Goal: Task Accomplishment & Management: Complete application form

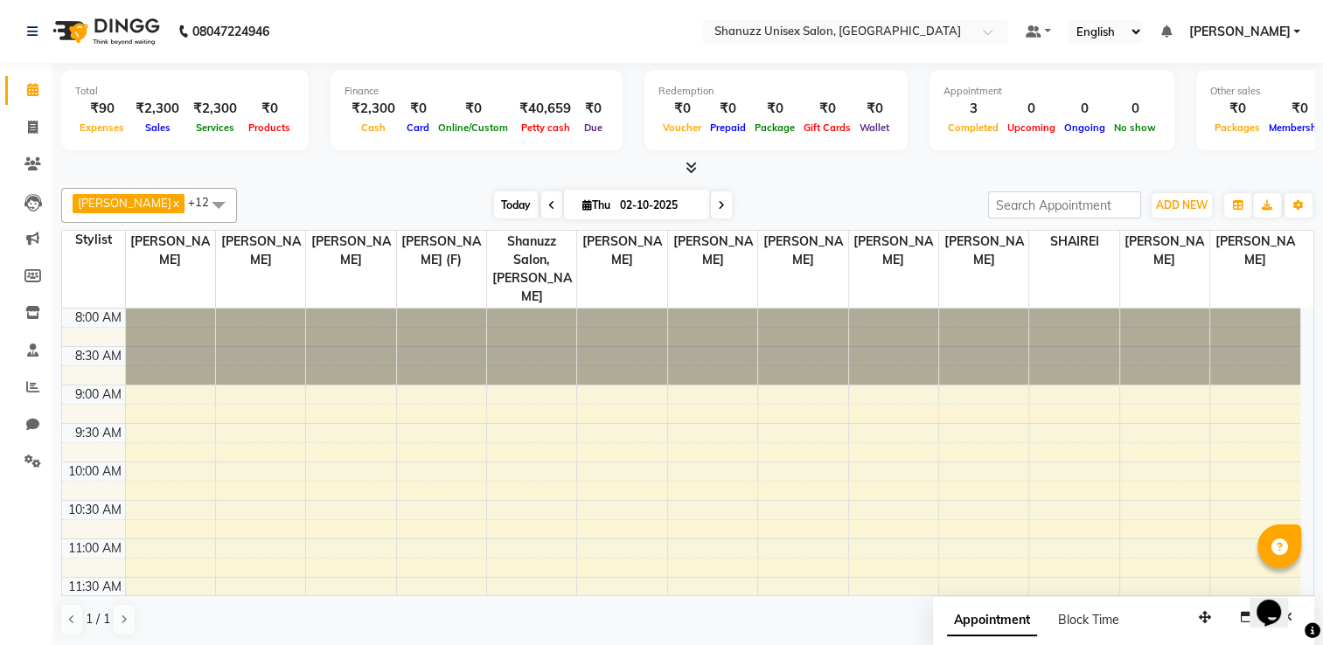
scroll to position [540, 0]
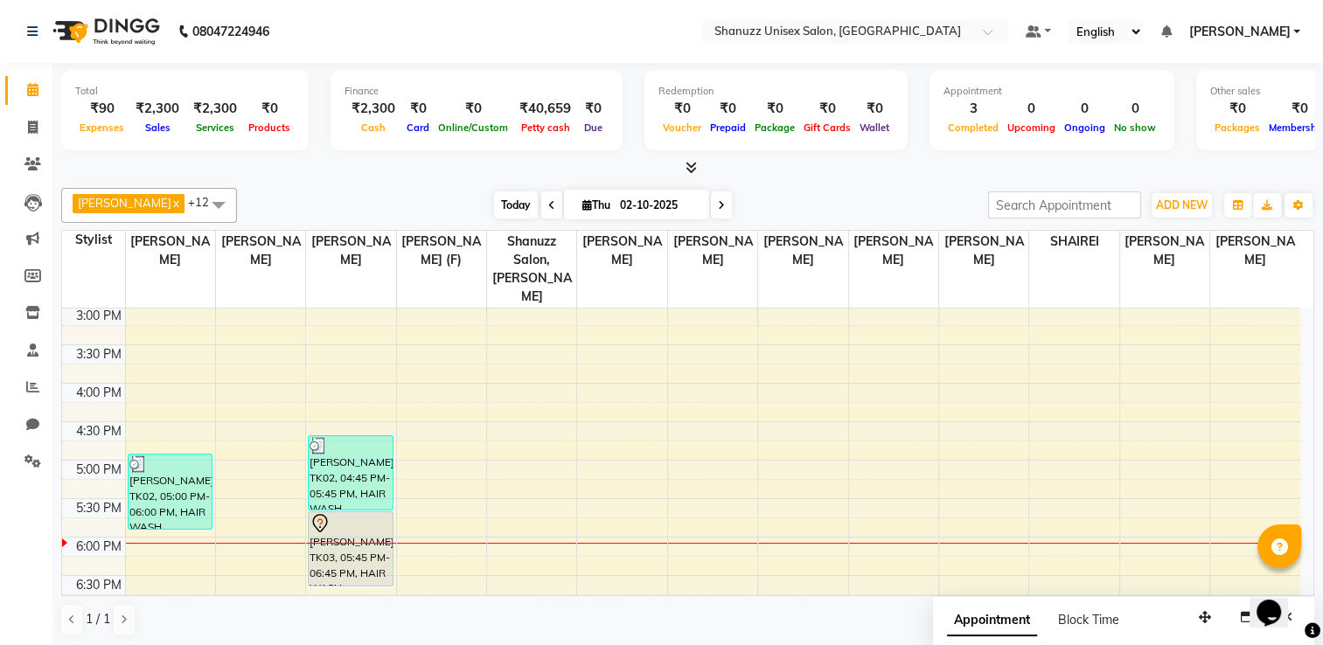
click at [494, 201] on span "Today" at bounding box center [516, 205] width 44 height 27
type input "03-10-2025"
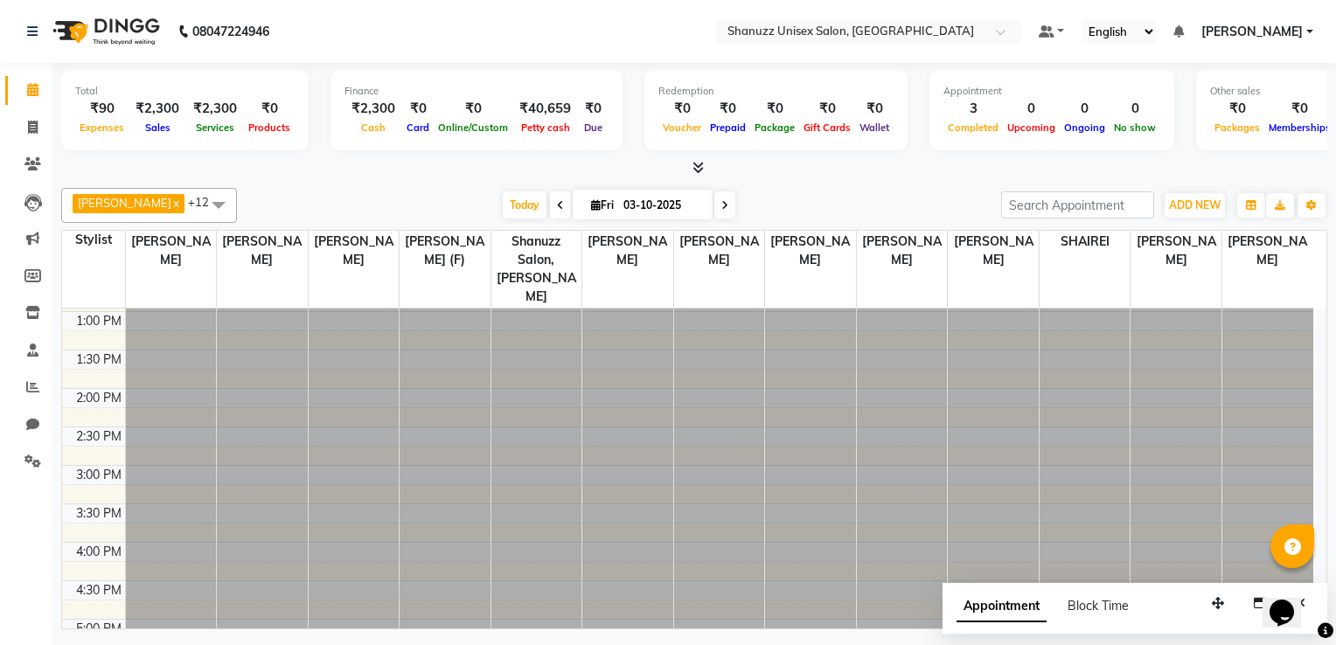
scroll to position [651, 0]
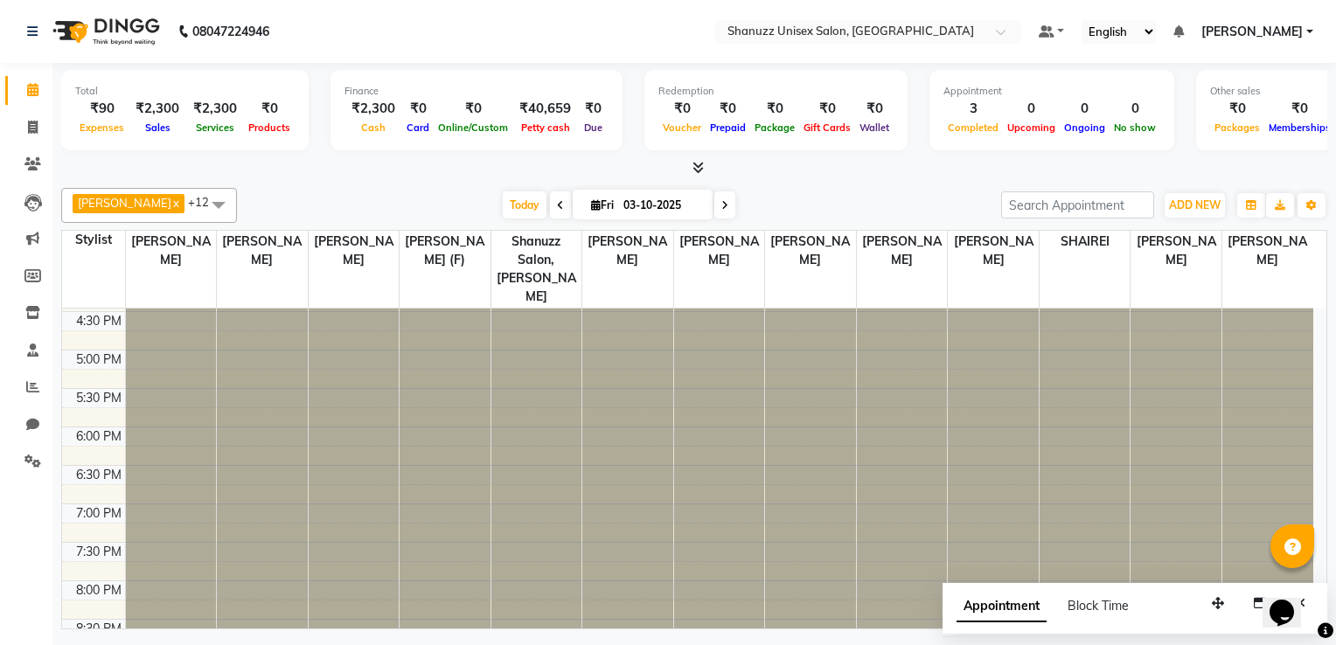
click at [573, 216] on span "Fri 03-10-2025" at bounding box center [643, 205] width 140 height 30
click at [573, 213] on span "Fri 03-10-2025" at bounding box center [643, 205] width 140 height 30
click at [591, 205] on icon at bounding box center [596, 204] width 10 height 11
select select "10"
select select "2025"
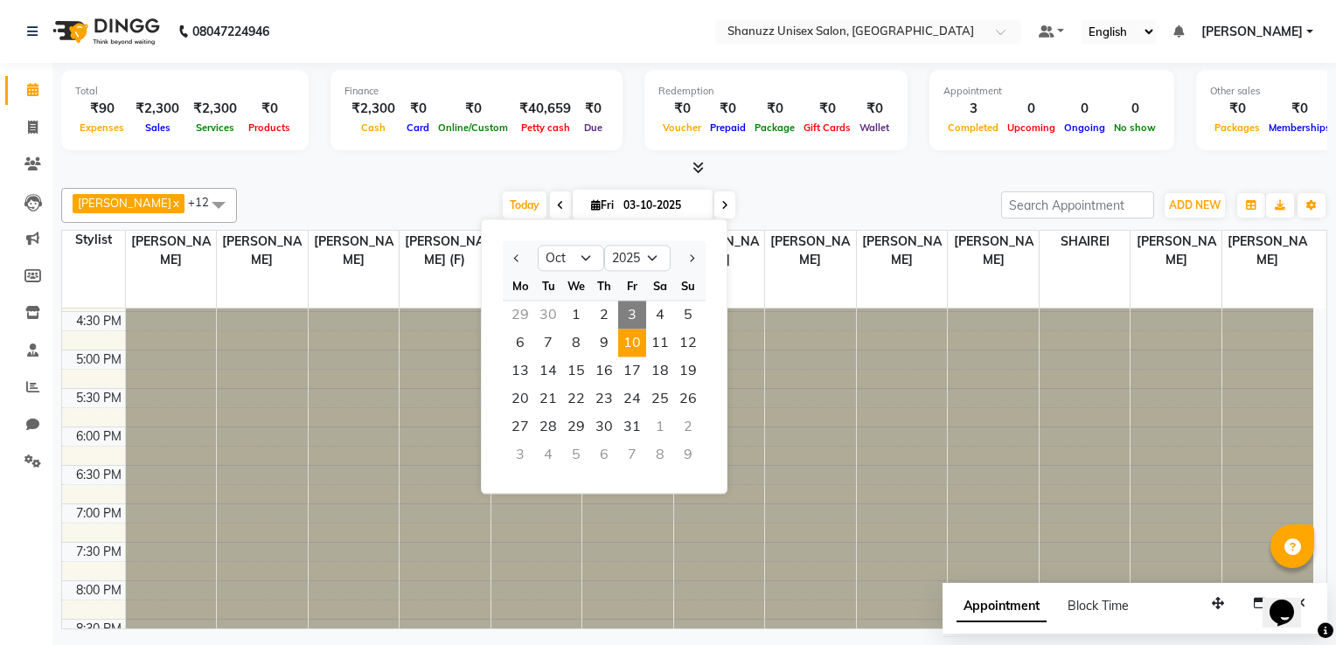
click at [621, 345] on span "10" at bounding box center [632, 343] width 28 height 28
type input "10-10-2025"
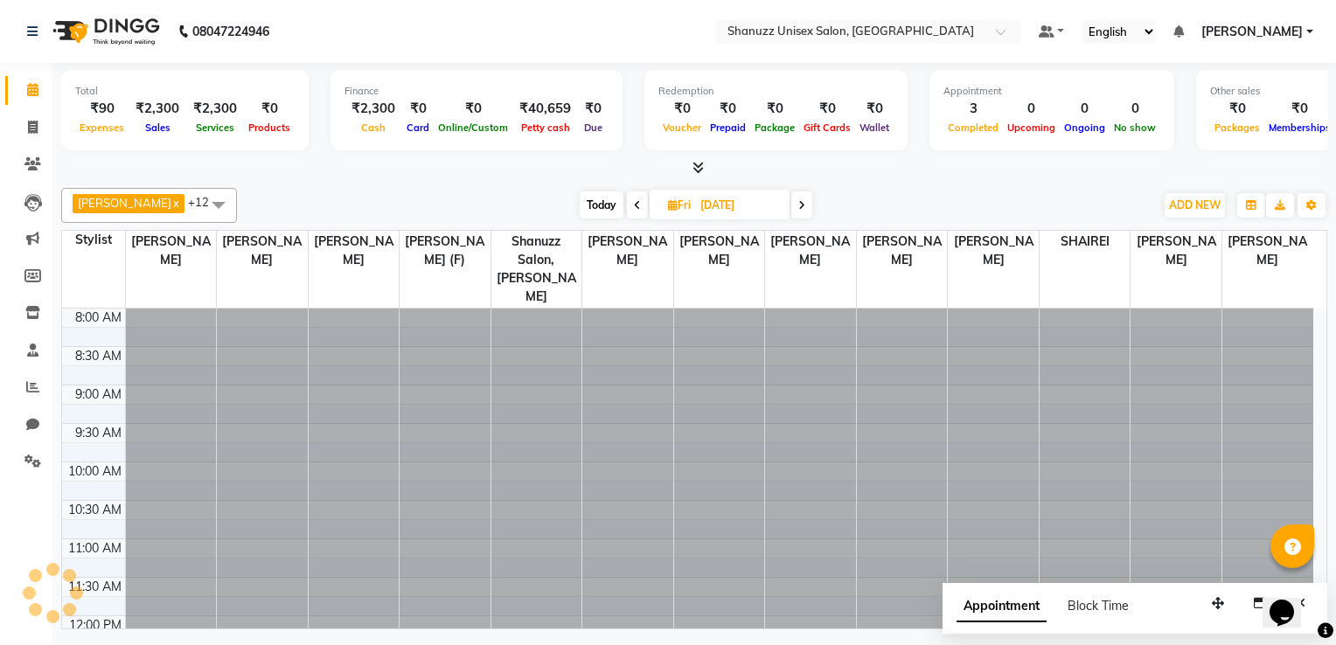
scroll to position [381, 0]
click at [664, 209] on span "Fri" at bounding box center [679, 205] width 31 height 13
select select "10"
select select "2025"
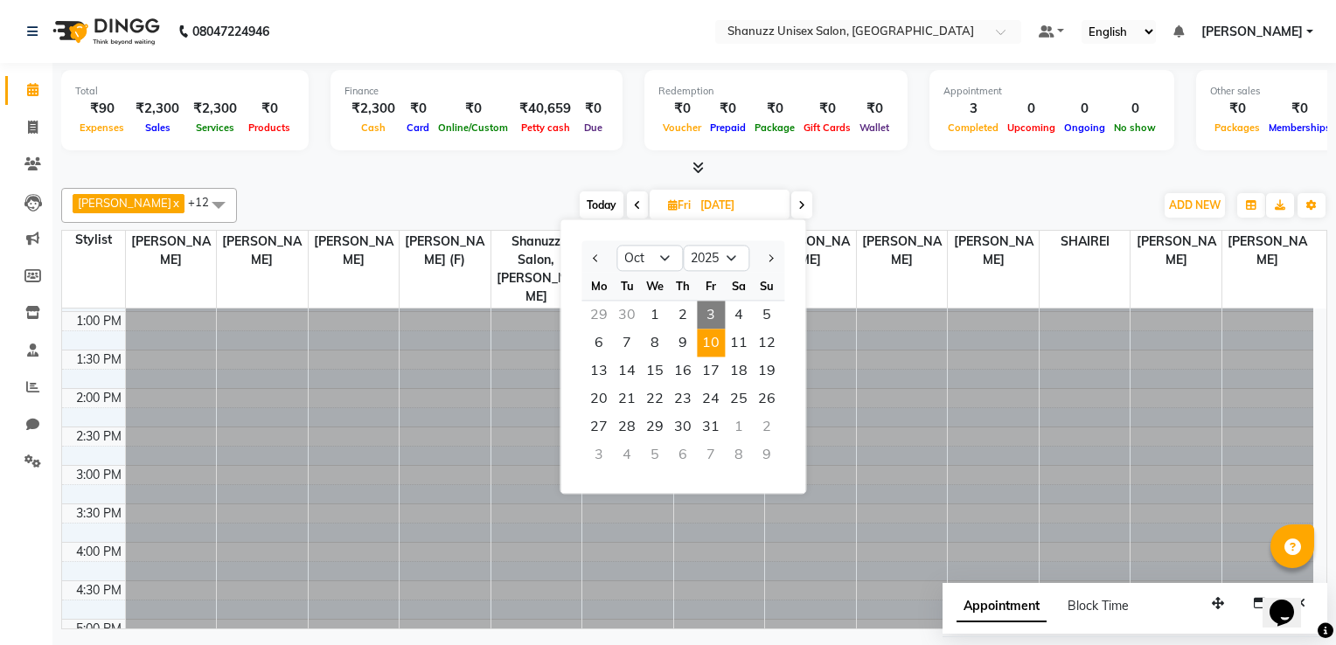
click at [713, 345] on span "10" at bounding box center [711, 343] width 28 height 28
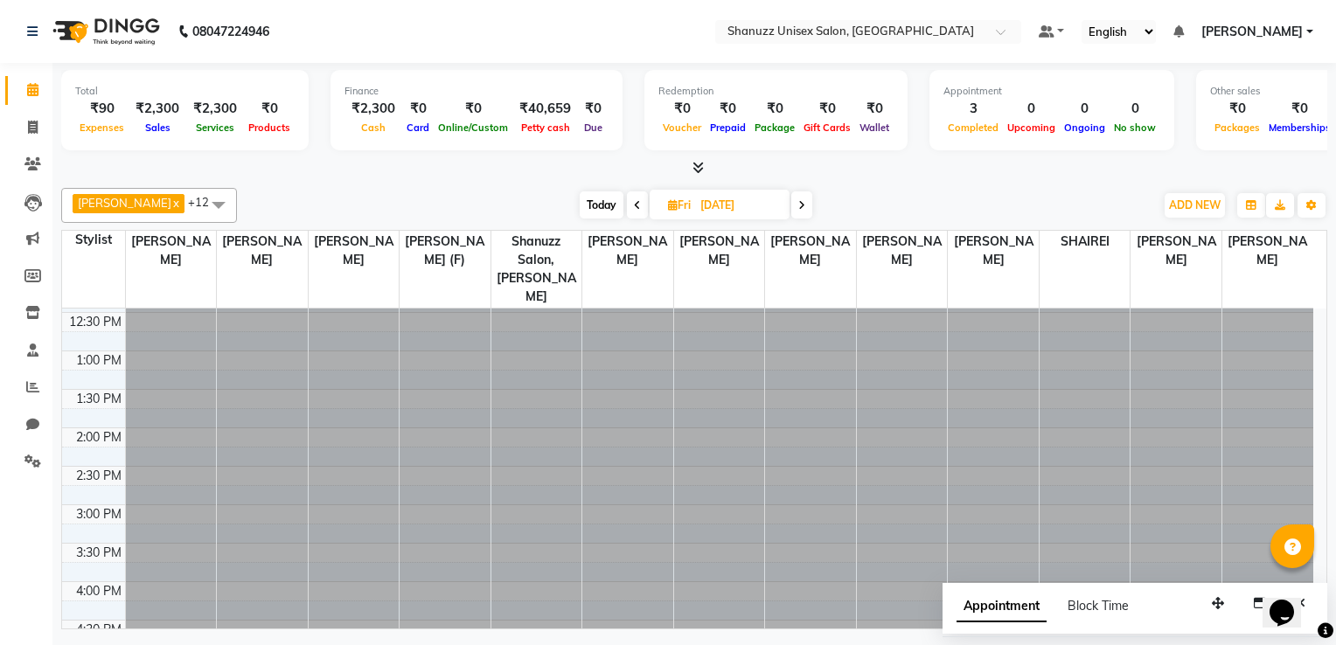
scroll to position [339, 0]
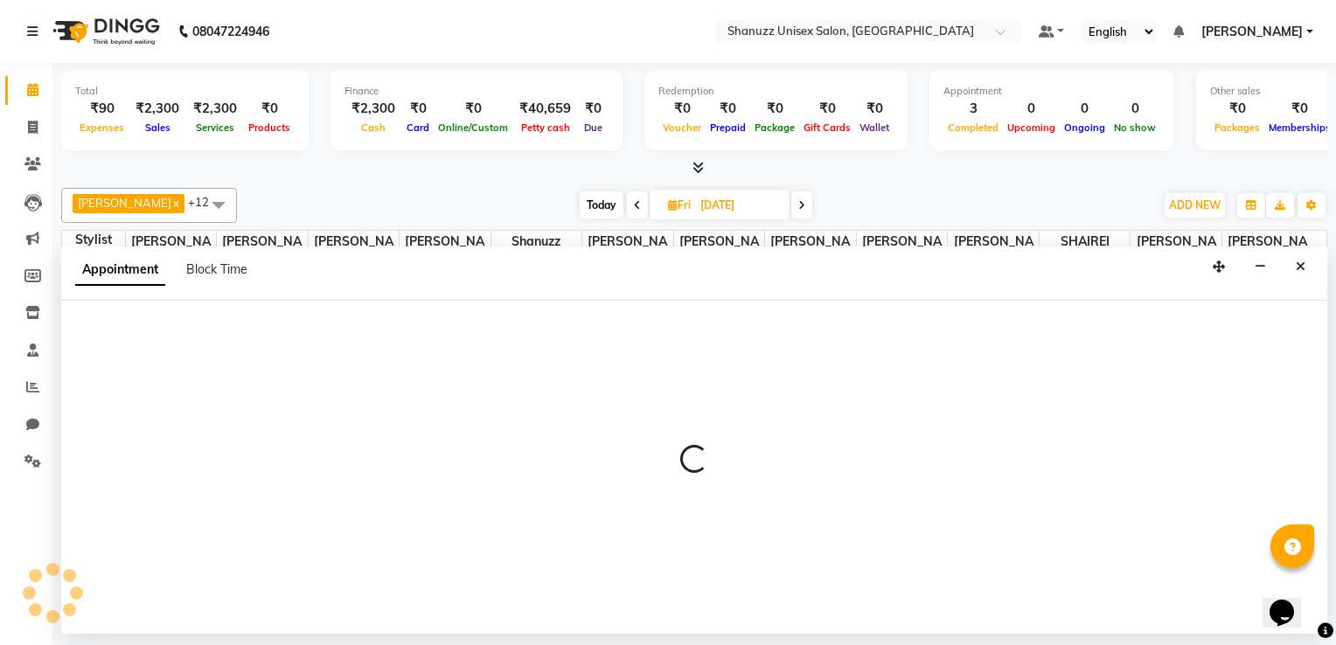
select select "840"
select select "tentative"
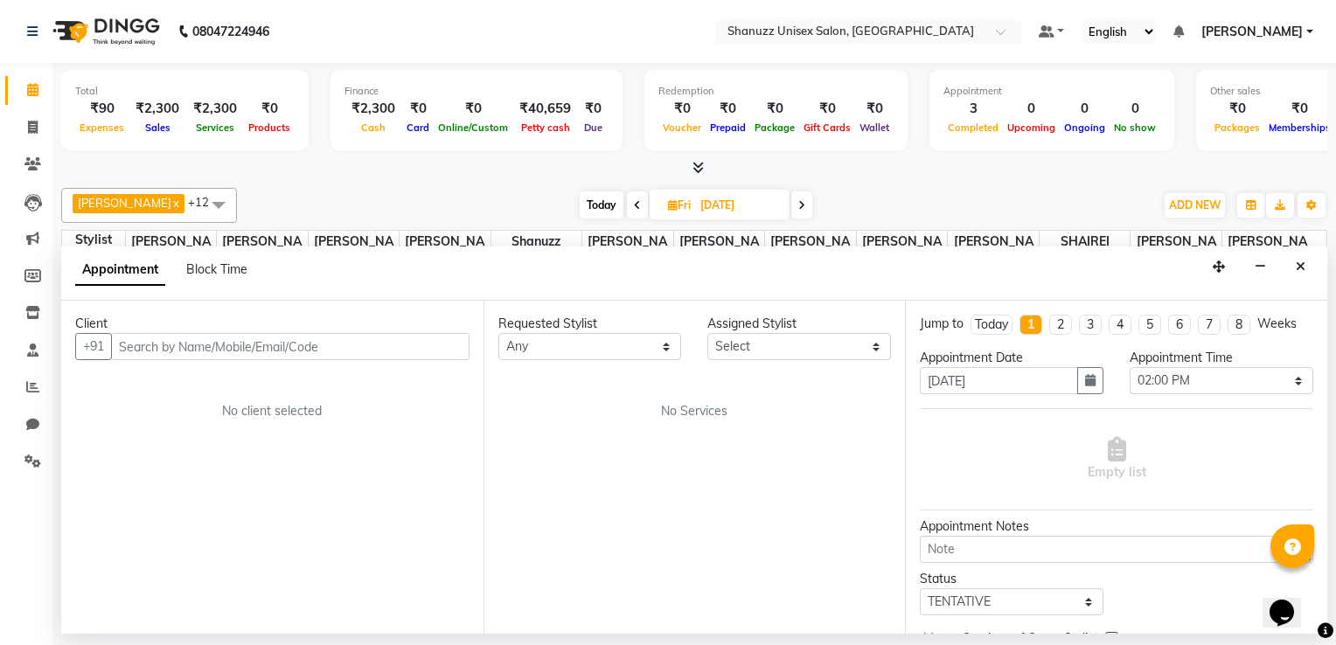
click at [217, 338] on input "text" at bounding box center [290, 346] width 359 height 27
click at [206, 338] on input "text" at bounding box center [290, 346] width 359 height 27
type input "7738676116"
click at [408, 338] on span "Add Client" at bounding box center [433, 346] width 59 height 16
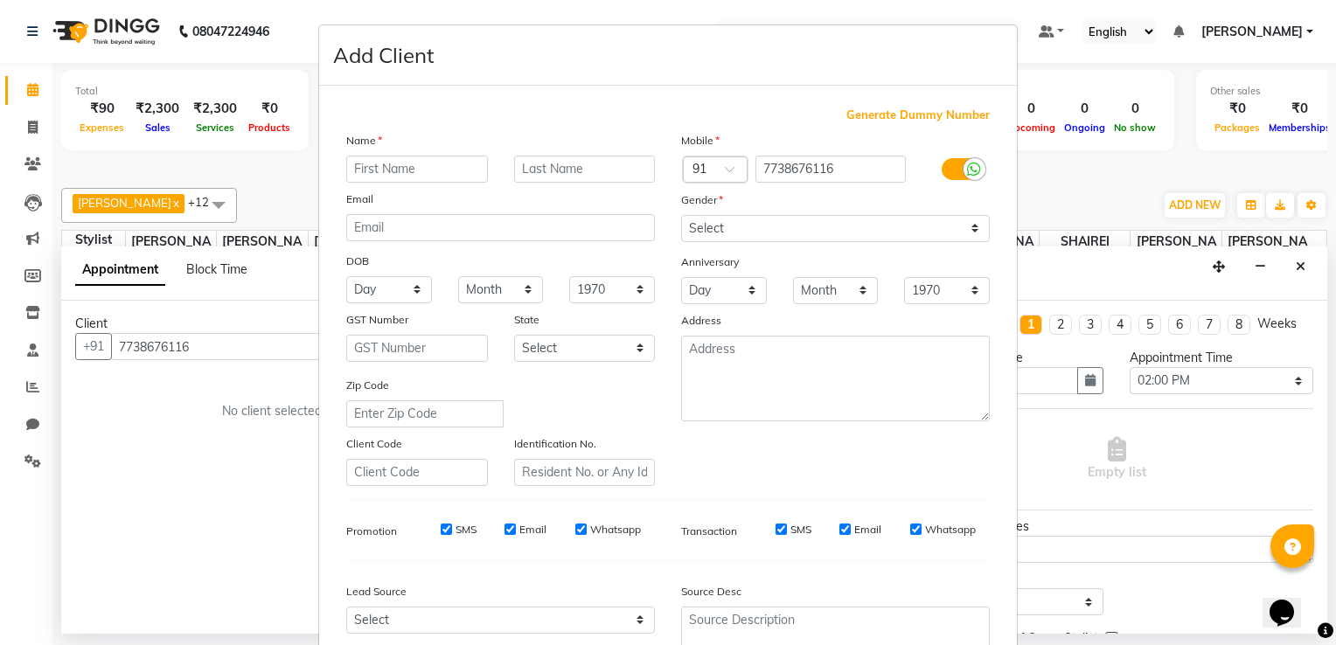
click at [364, 171] on input "text" at bounding box center [417, 169] width 142 height 27
type input "LADDU KUMAR"
click at [535, 167] on input "text" at bounding box center [585, 169] width 142 height 27
type input "KAMAT"
click at [736, 220] on select "Select Male Female Other Prefer Not To Say" at bounding box center [835, 228] width 309 height 27
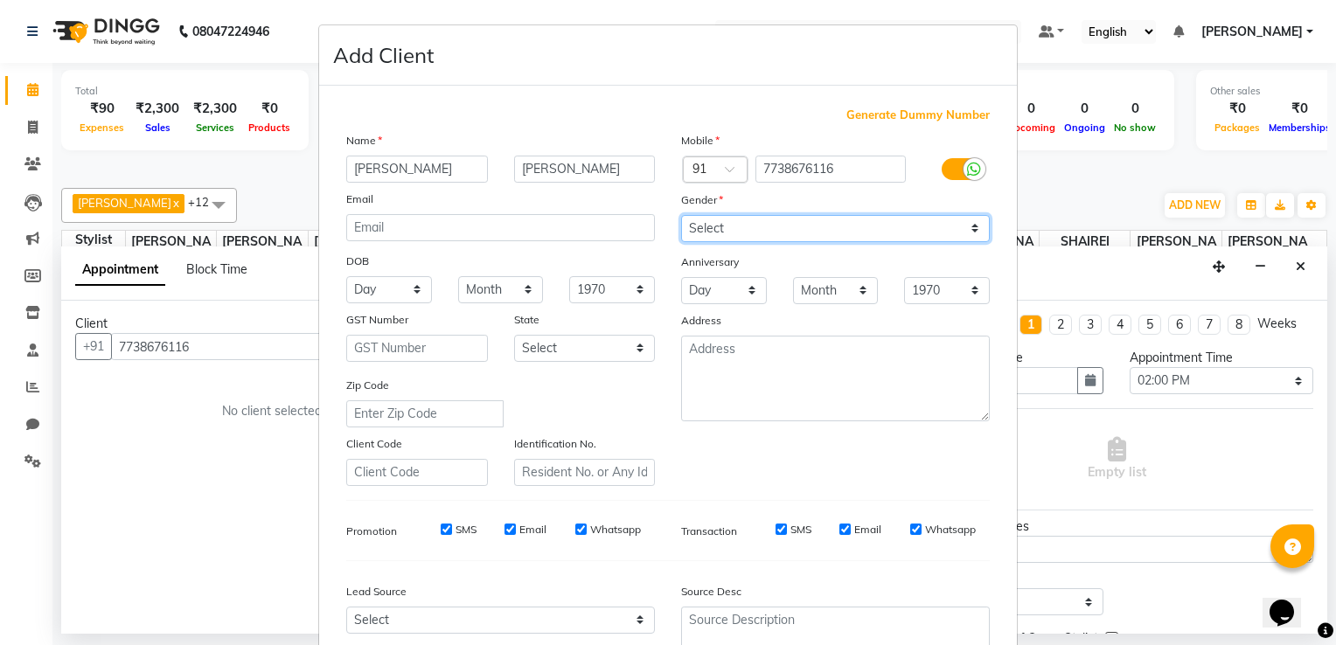
select select "male"
click at [681, 216] on select "Select Male Female Other Prefer Not To Say" at bounding box center [835, 228] width 309 height 27
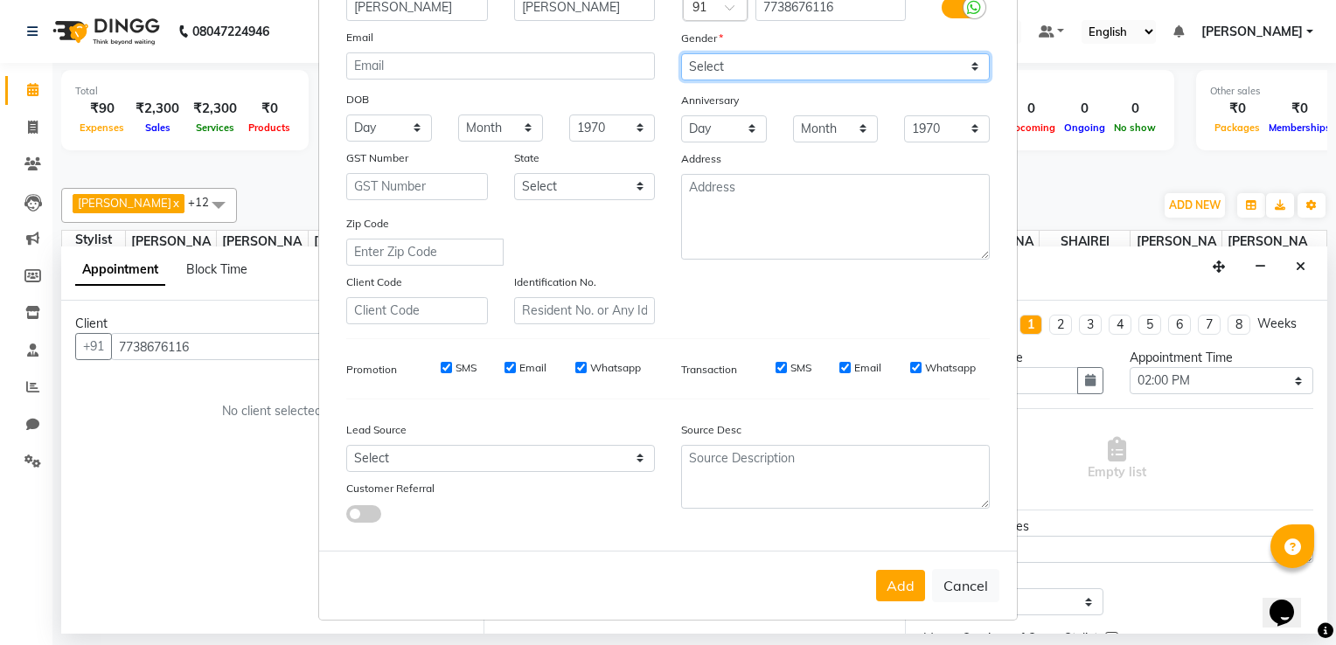
scroll to position [169, 0]
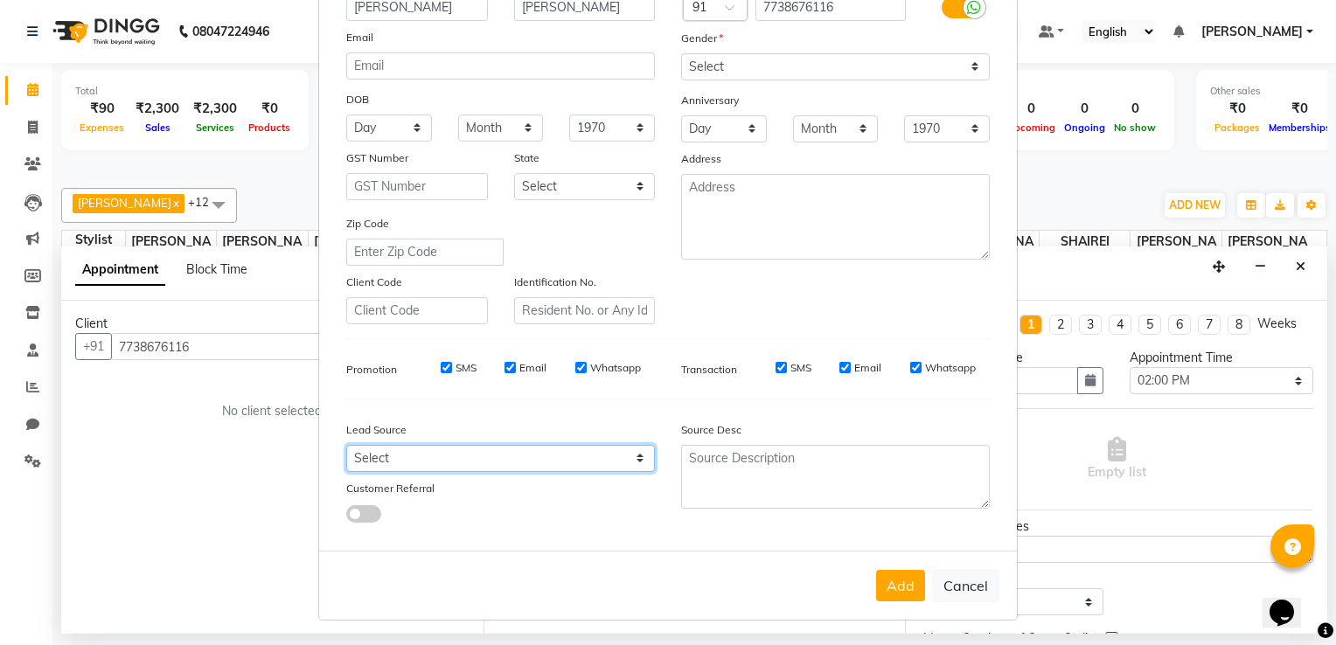
click at [630, 464] on select "Select Walk-in Referral Internet Friend Word of Mouth Advertisement Facebook Ju…" at bounding box center [500, 458] width 309 height 27
select select "49174"
click at [346, 445] on select "Select Walk-in Referral Internet Friend Word of Mouth Advertisement Facebook Ju…" at bounding box center [500, 458] width 309 height 27
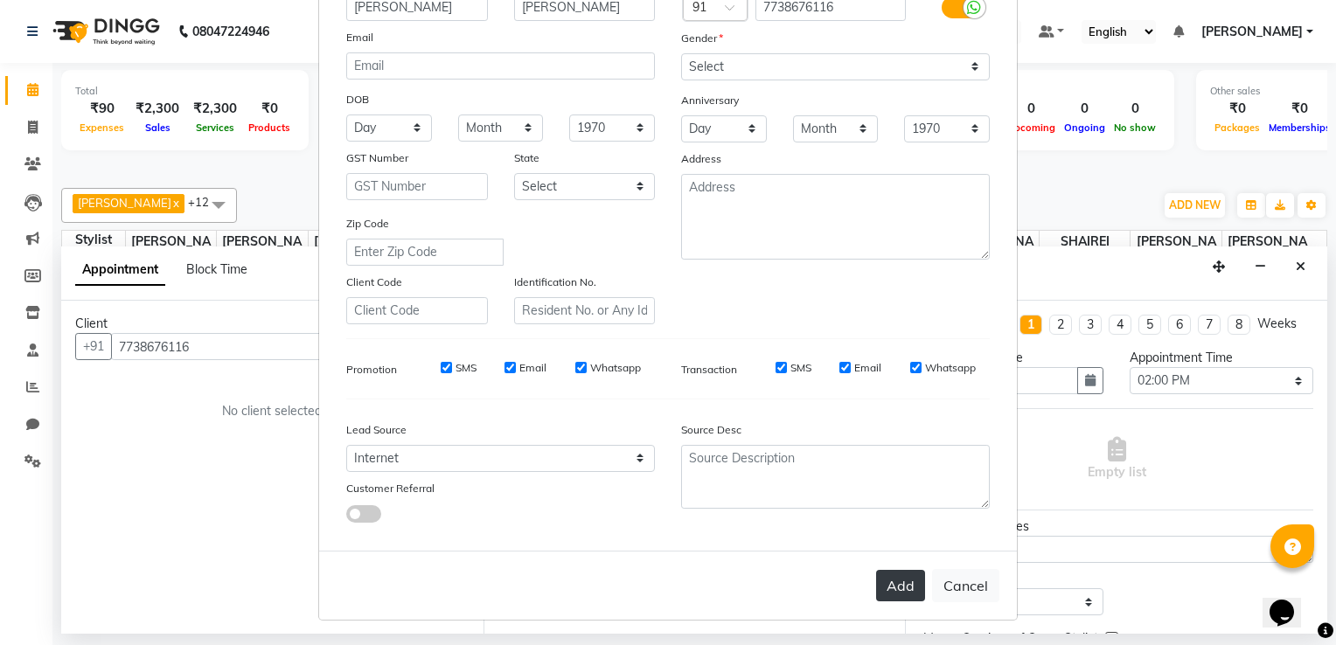
click at [892, 583] on button "Add" at bounding box center [900, 585] width 49 height 31
select select
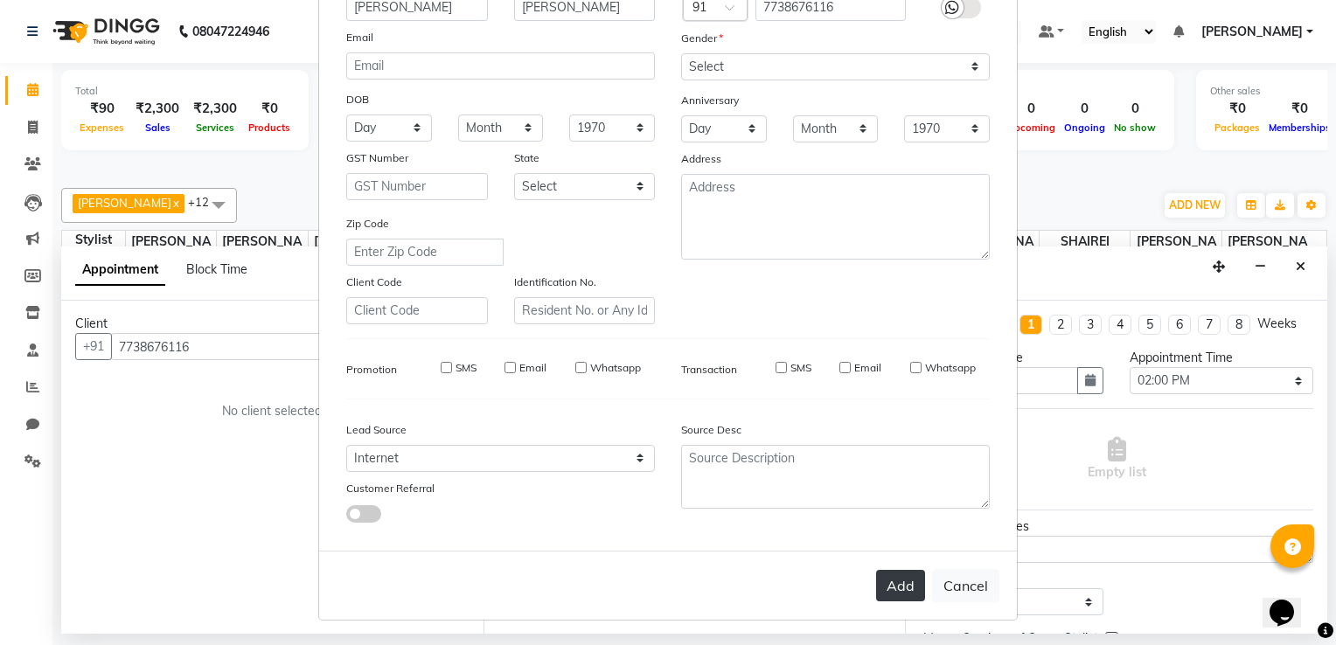
select select
checkbox input "false"
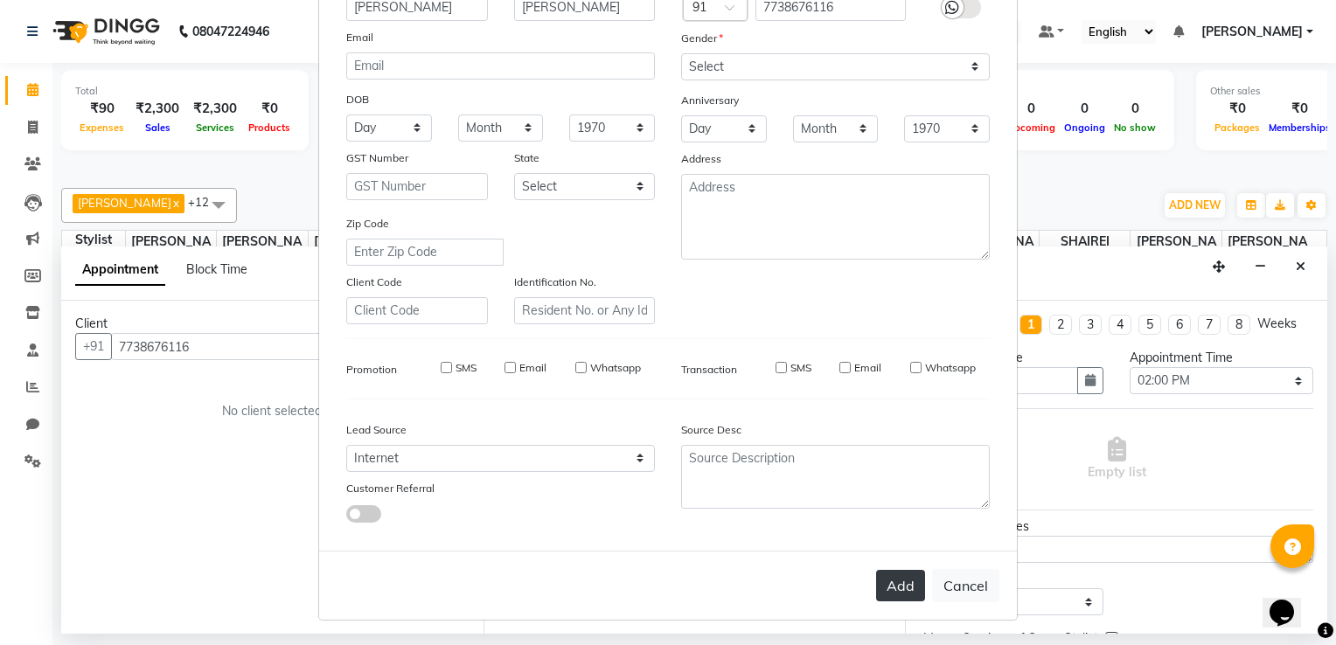
checkbox input "false"
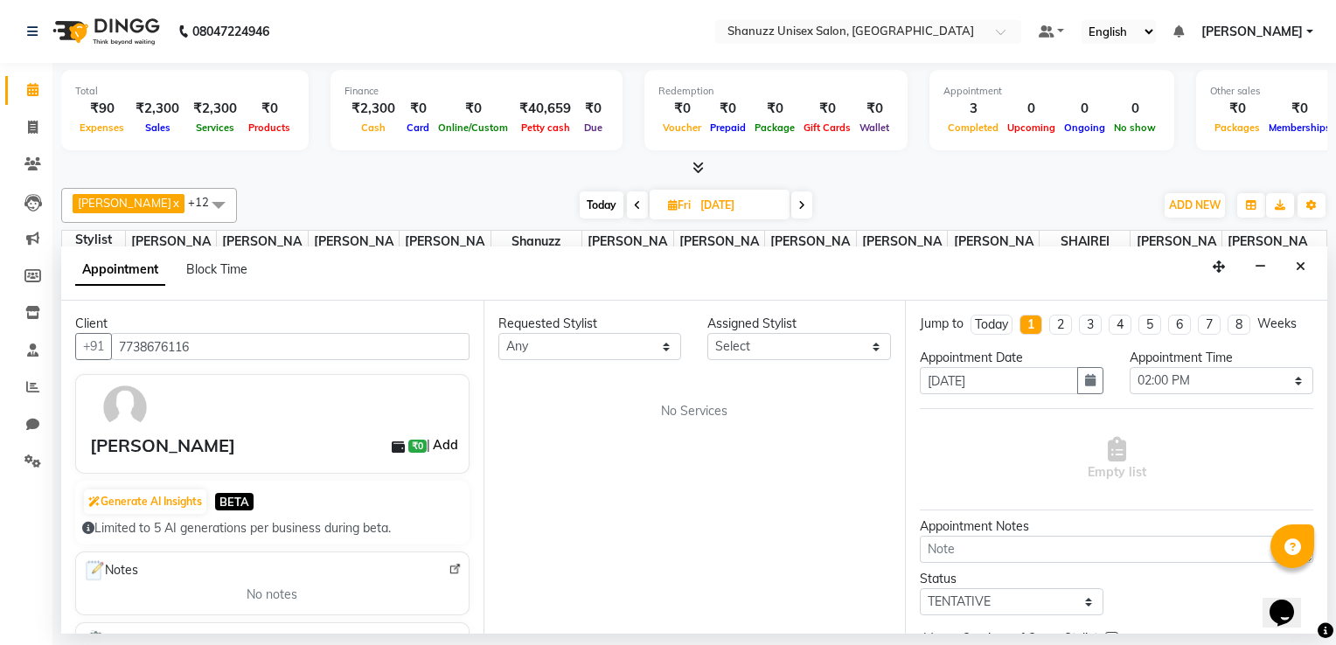
click at [430, 443] on link "Add" at bounding box center [445, 445] width 31 height 21
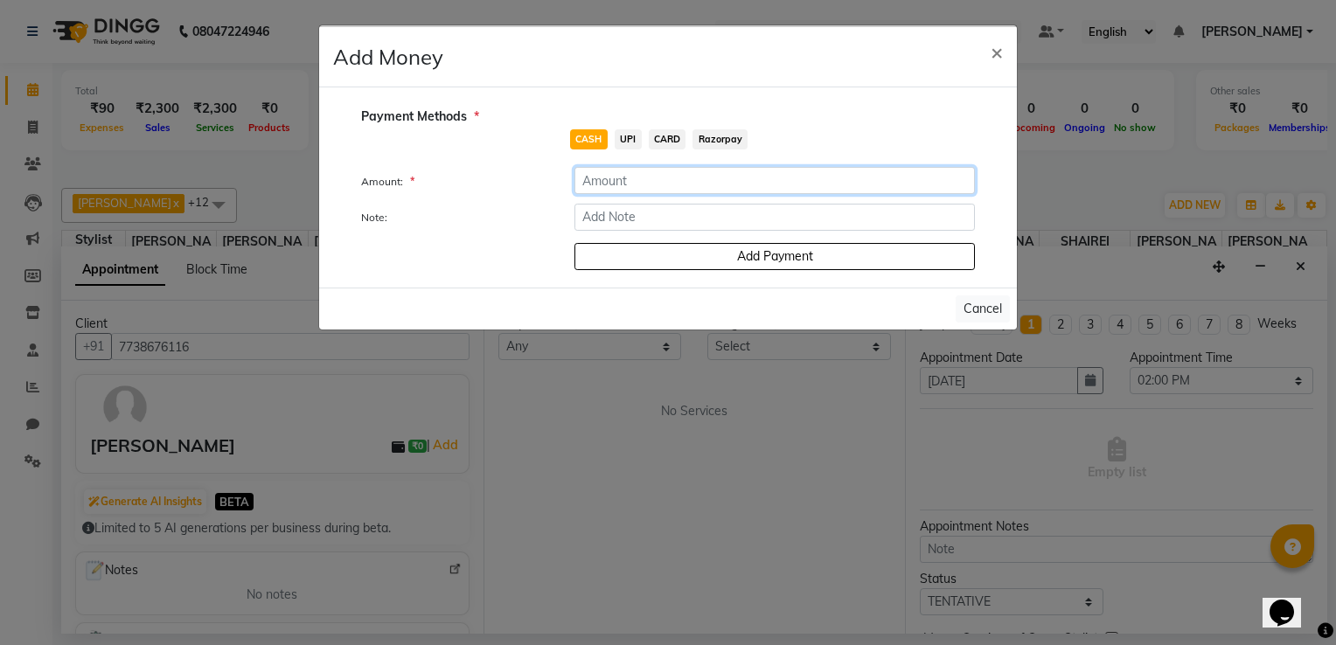
click at [617, 170] on input "number" at bounding box center [775, 180] width 401 height 27
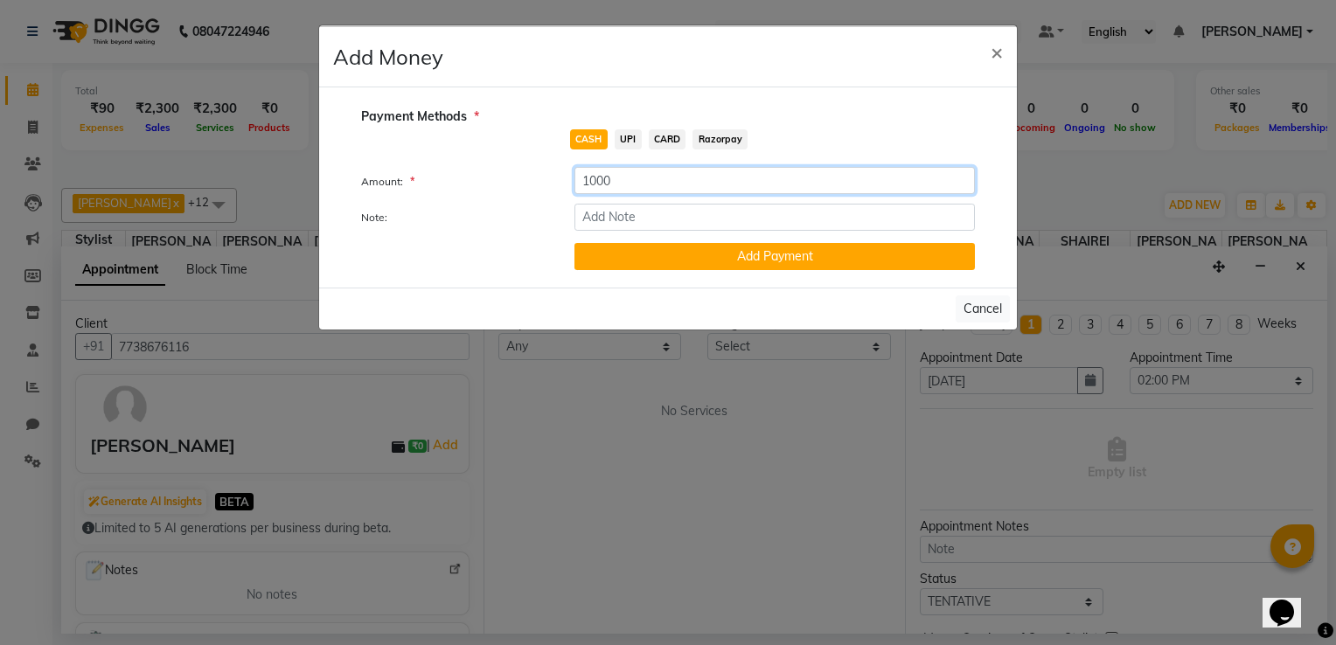
type input "1000"
click at [626, 136] on span "UPI" at bounding box center [628, 139] width 27 height 20
click at [643, 254] on button "Add Payment" at bounding box center [775, 256] width 401 height 27
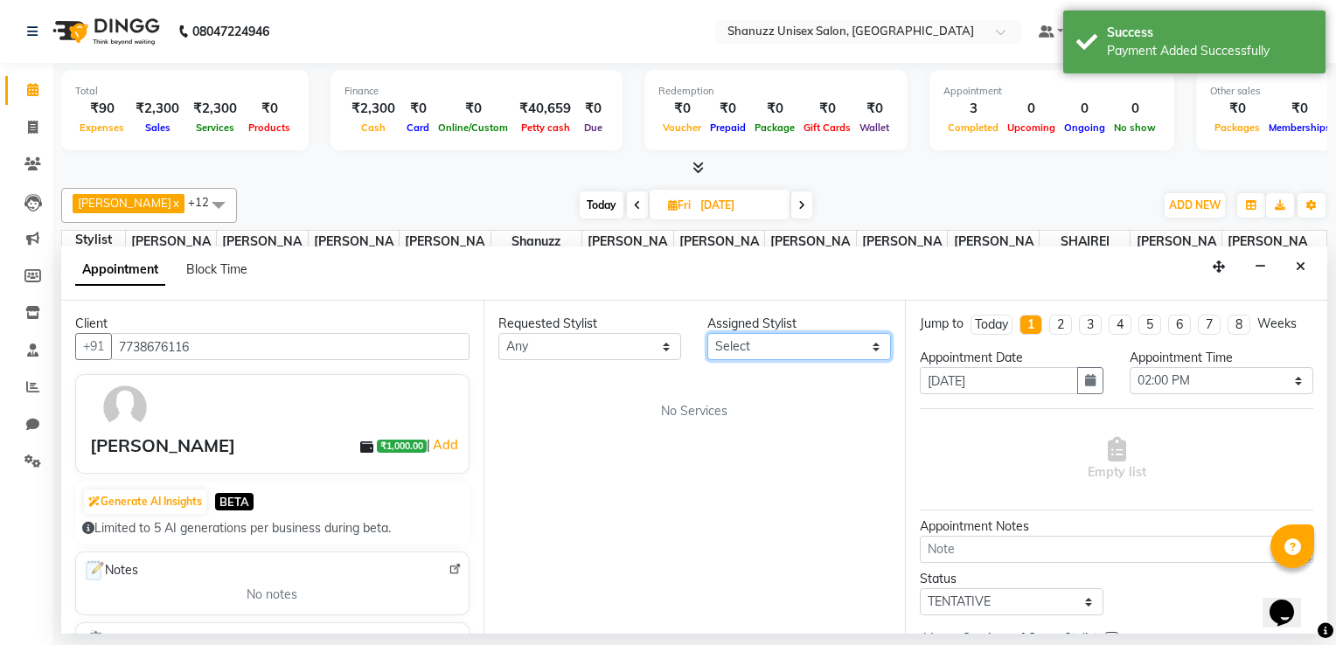
click at [847, 341] on select "Select ADNAN ANSARI AFZAN ANSARI ARVIND SURYAWANSHI ASMA SHAIKH Derma Dynamics …" at bounding box center [800, 346] width 184 height 27
select select "59304"
click at [708, 333] on select "Select ADNAN ANSARI AFZAN ANSARI ARVIND SURYAWANSHI ASMA SHAIKH Derma Dynamics …" at bounding box center [800, 346] width 184 height 27
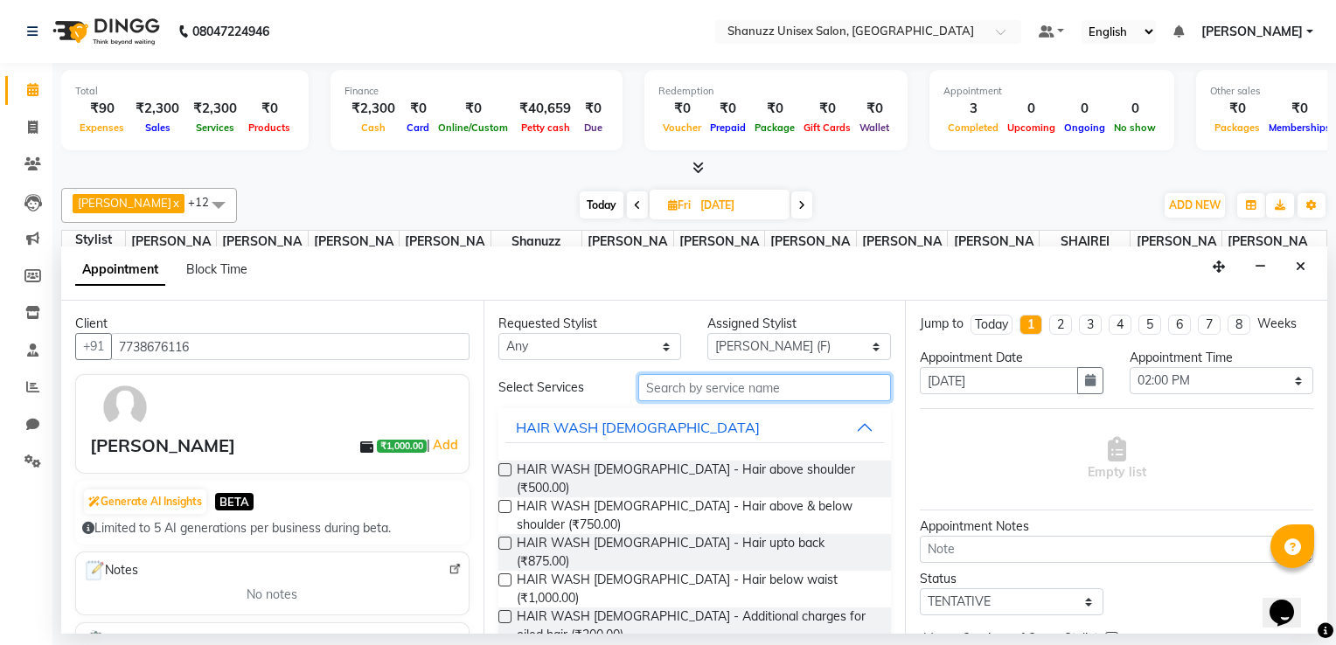
click at [652, 383] on input "text" at bounding box center [765, 387] width 254 height 27
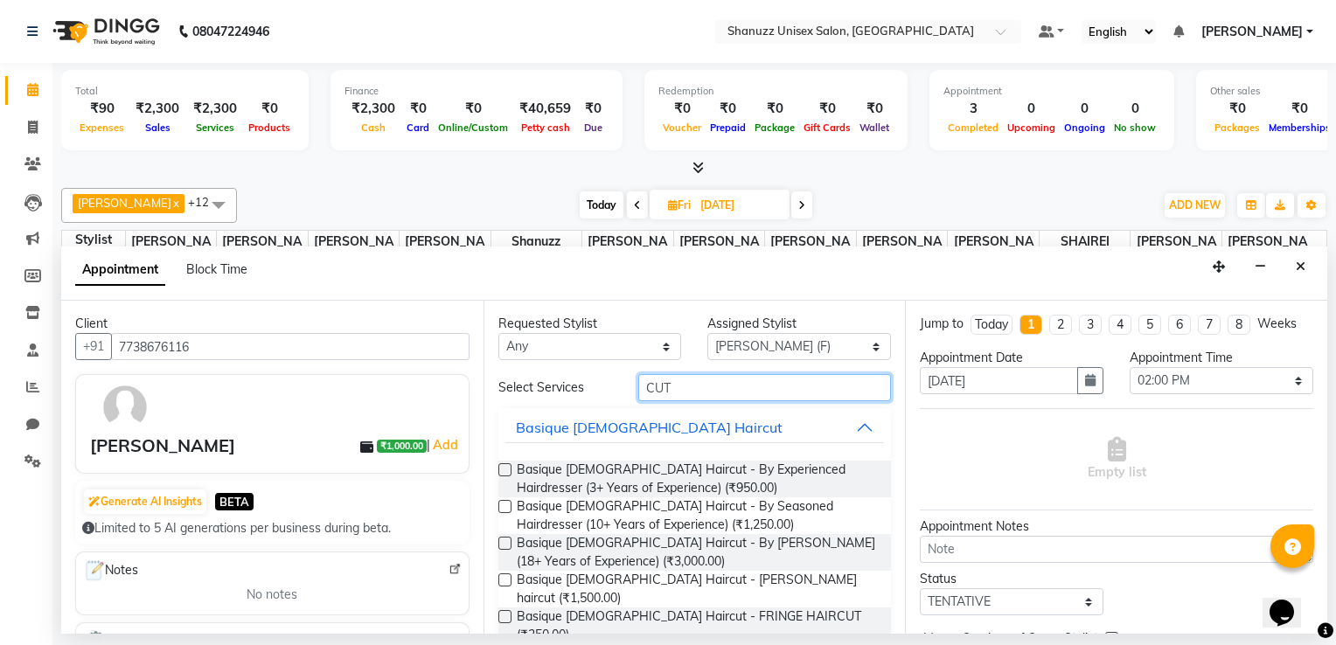
scroll to position [107, 0]
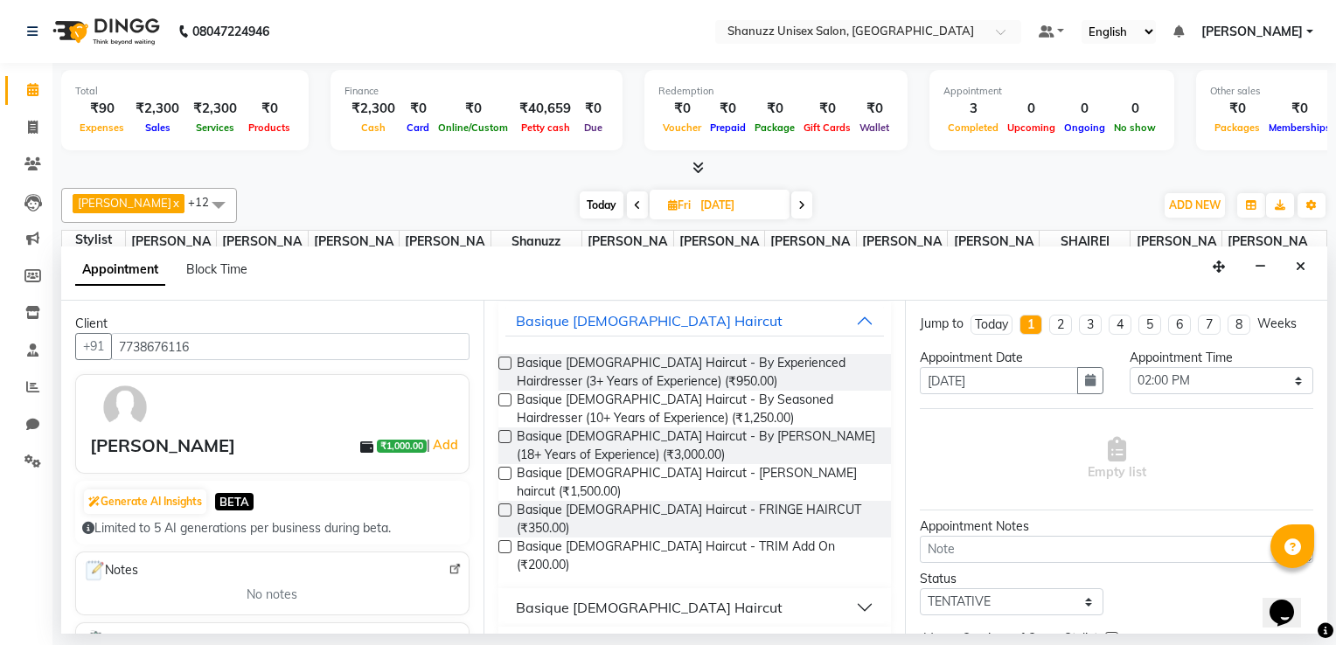
type input "CUT"
click at [605, 597] on div "Basique MALE Haircut" at bounding box center [649, 607] width 267 height 21
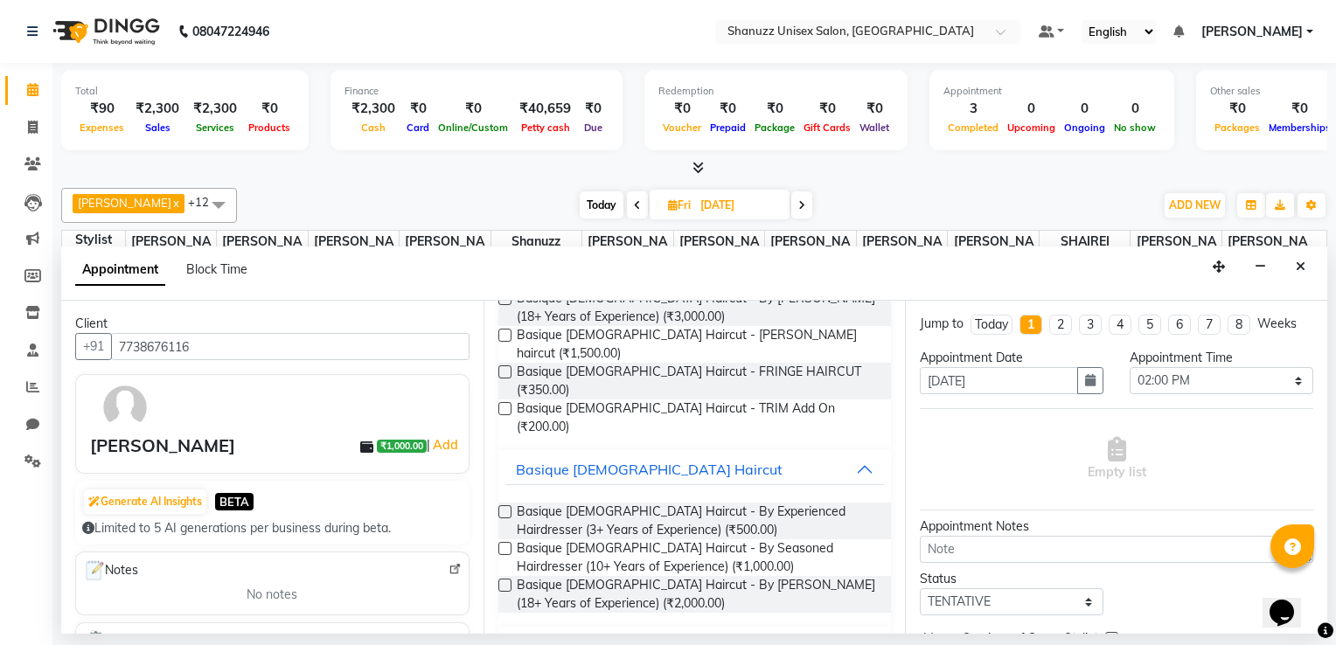
click at [508, 579] on label at bounding box center [504, 585] width 13 height 13
click at [508, 582] on input "checkbox" at bounding box center [503, 587] width 11 height 11
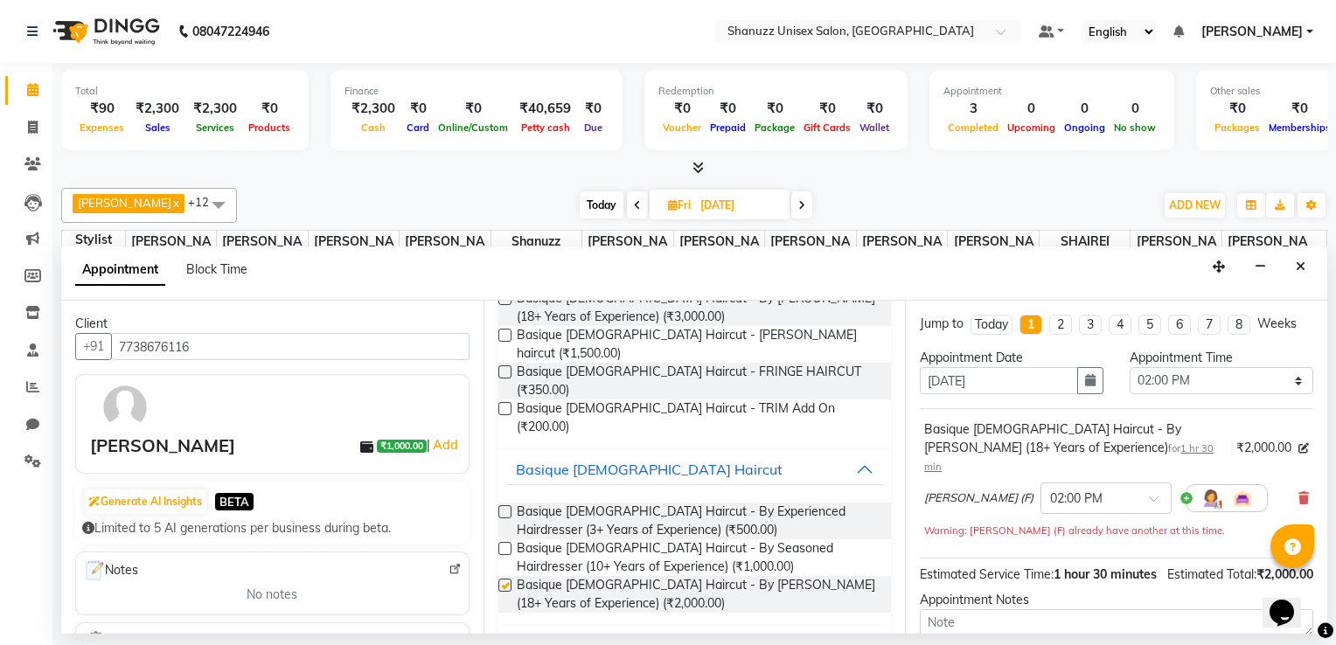
checkbox input "false"
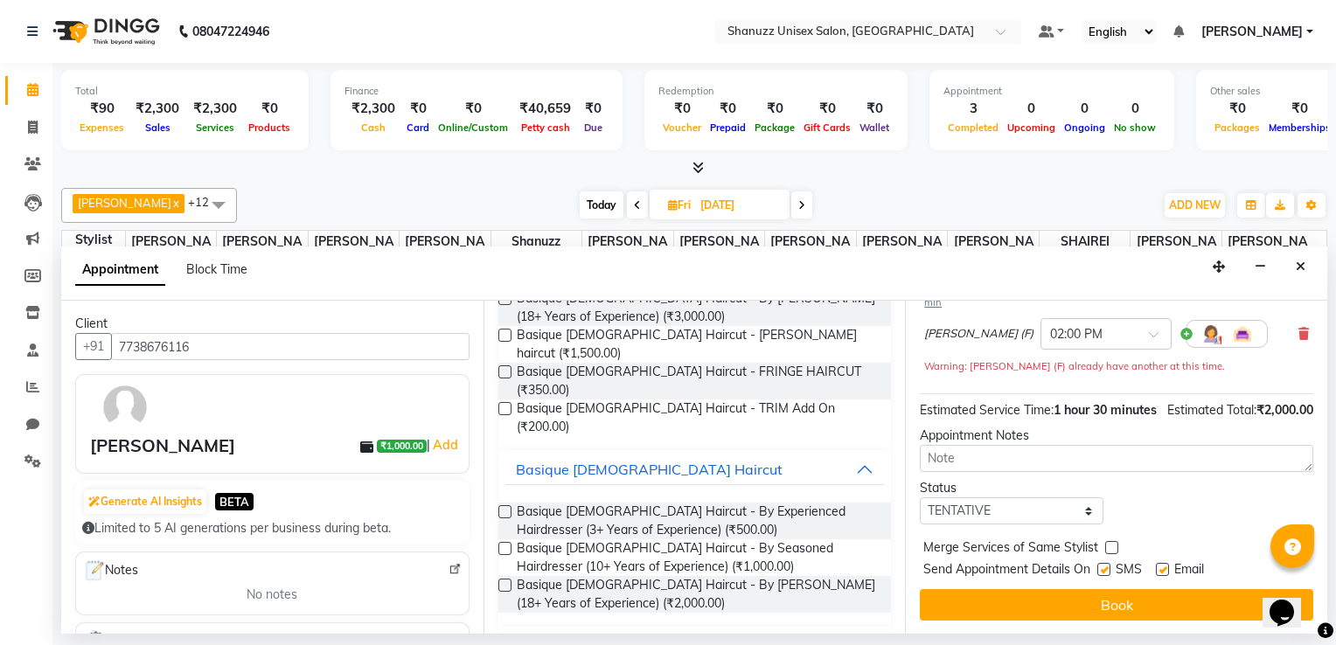
click at [1102, 563] on label at bounding box center [1104, 569] width 13 height 13
click at [1102, 566] on input "checkbox" at bounding box center [1103, 571] width 11 height 11
checkbox input "false"
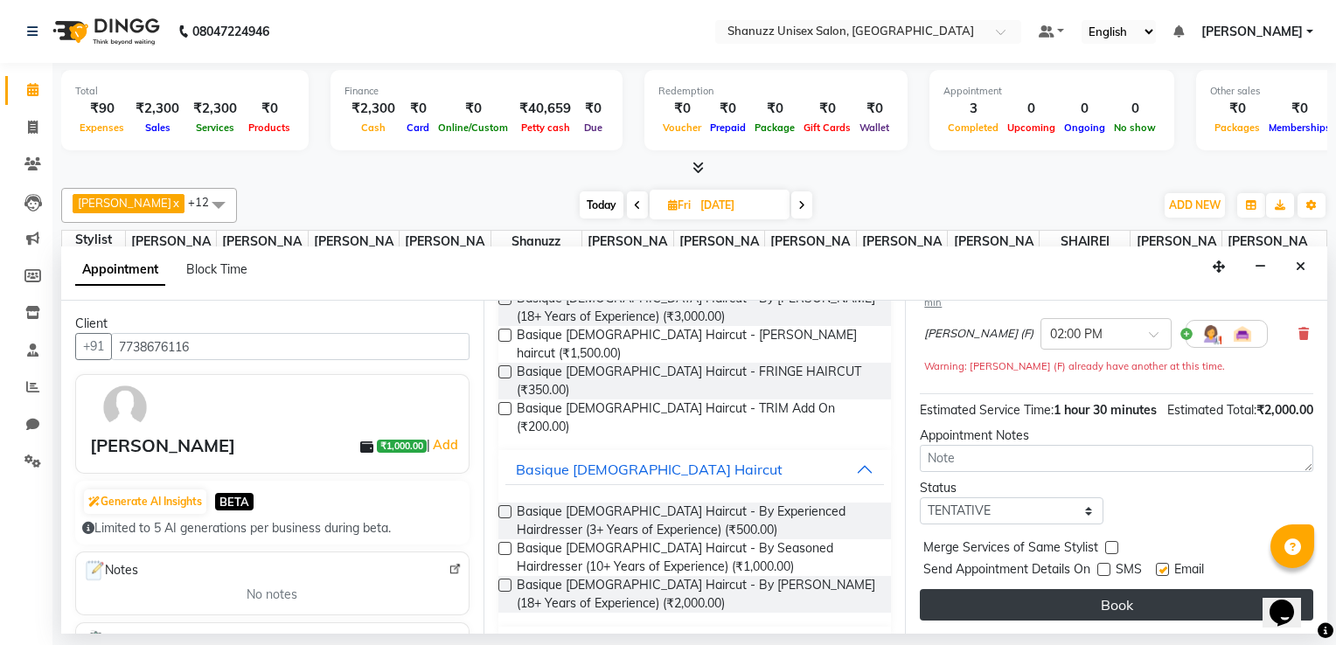
click at [1066, 603] on button "Book" at bounding box center [1117, 604] width 394 height 31
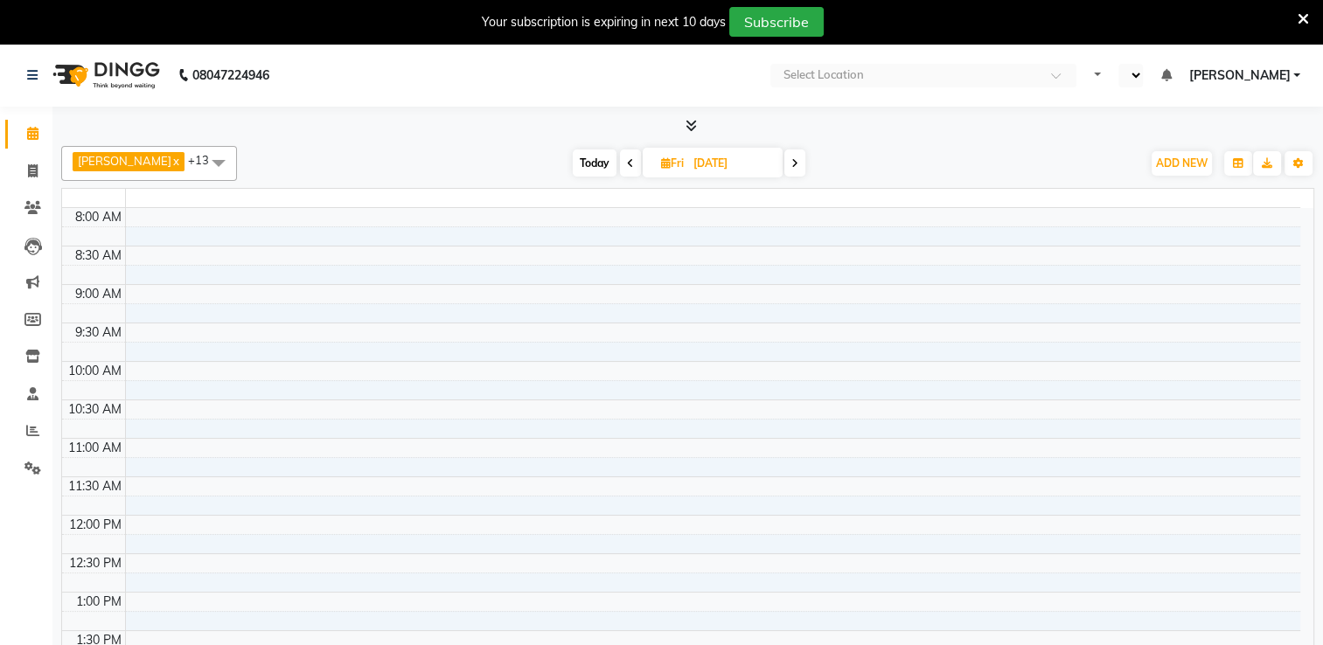
select select "en"
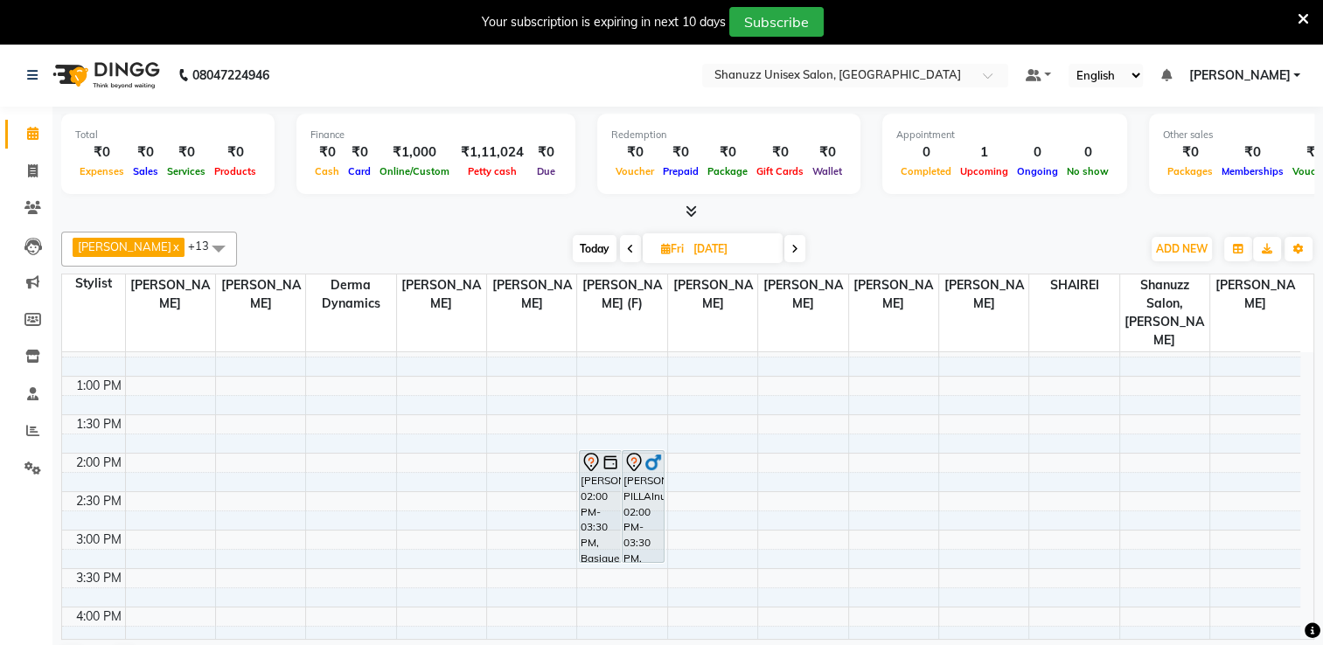
scroll to position [285, 0]
click at [594, 243] on span "Today" at bounding box center [595, 248] width 44 height 27
type input "03-10-2025"
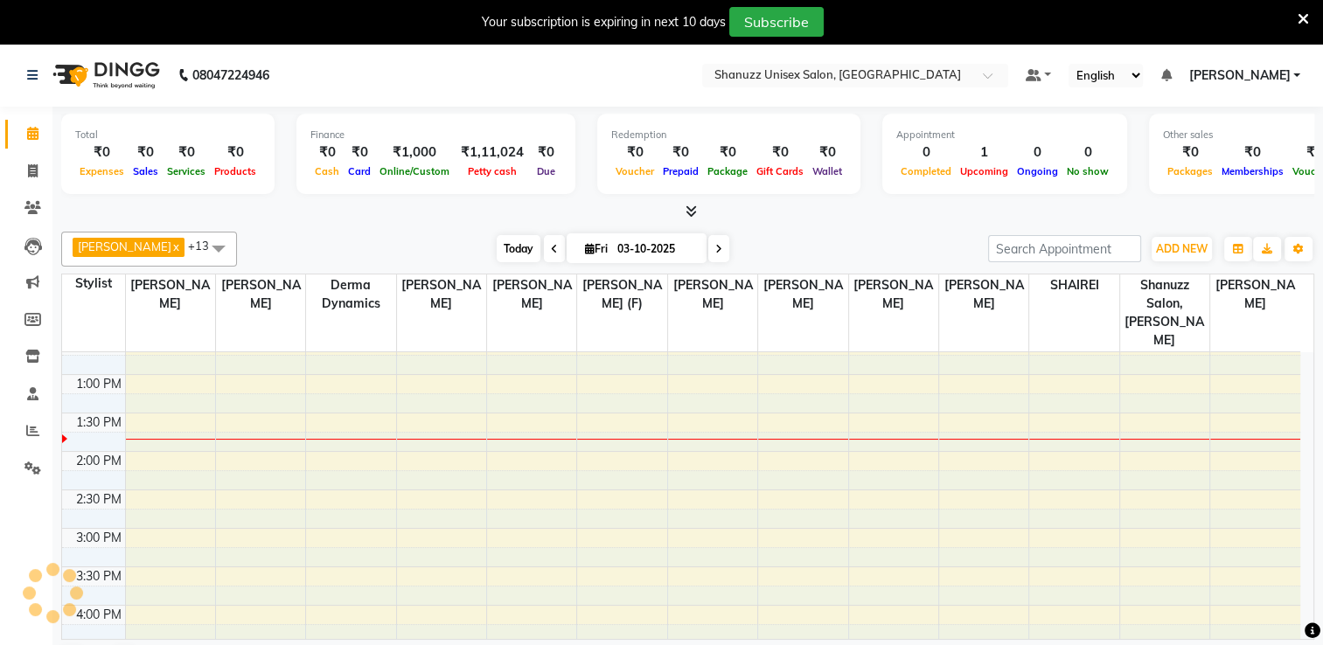
scroll to position [306, 0]
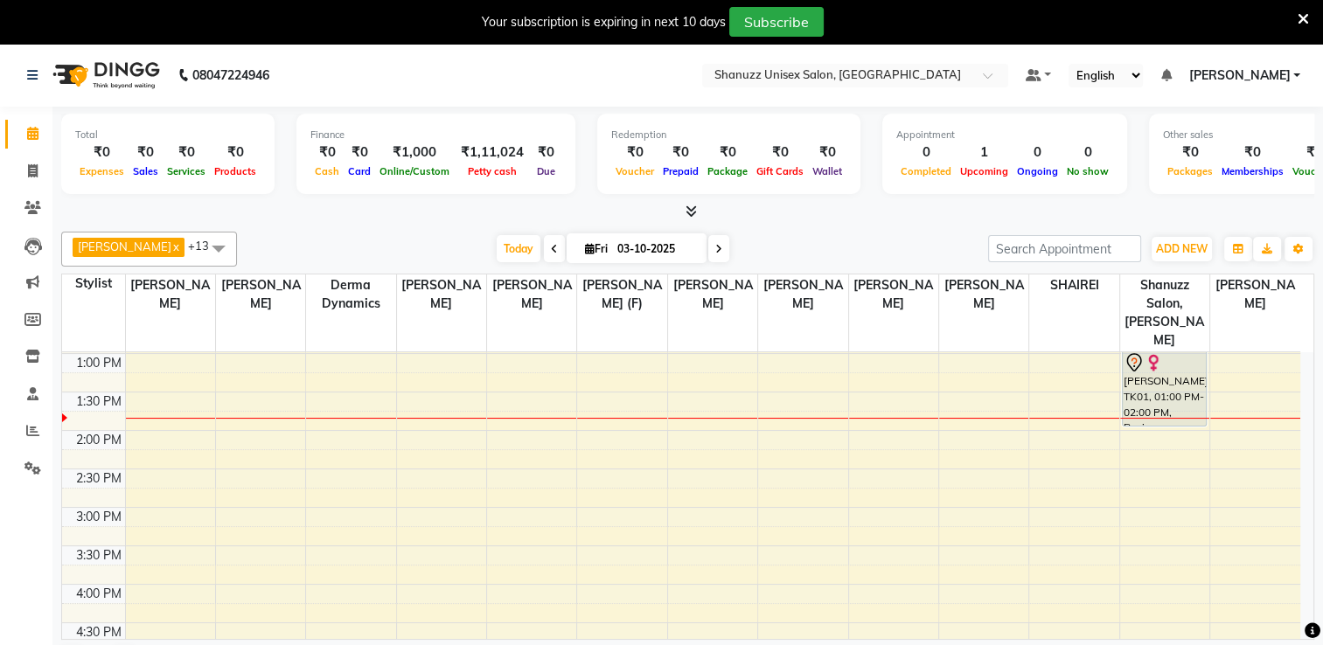
click at [596, 244] on span "Fri" at bounding box center [596, 248] width 31 height 13
select select "10"
select select "2025"
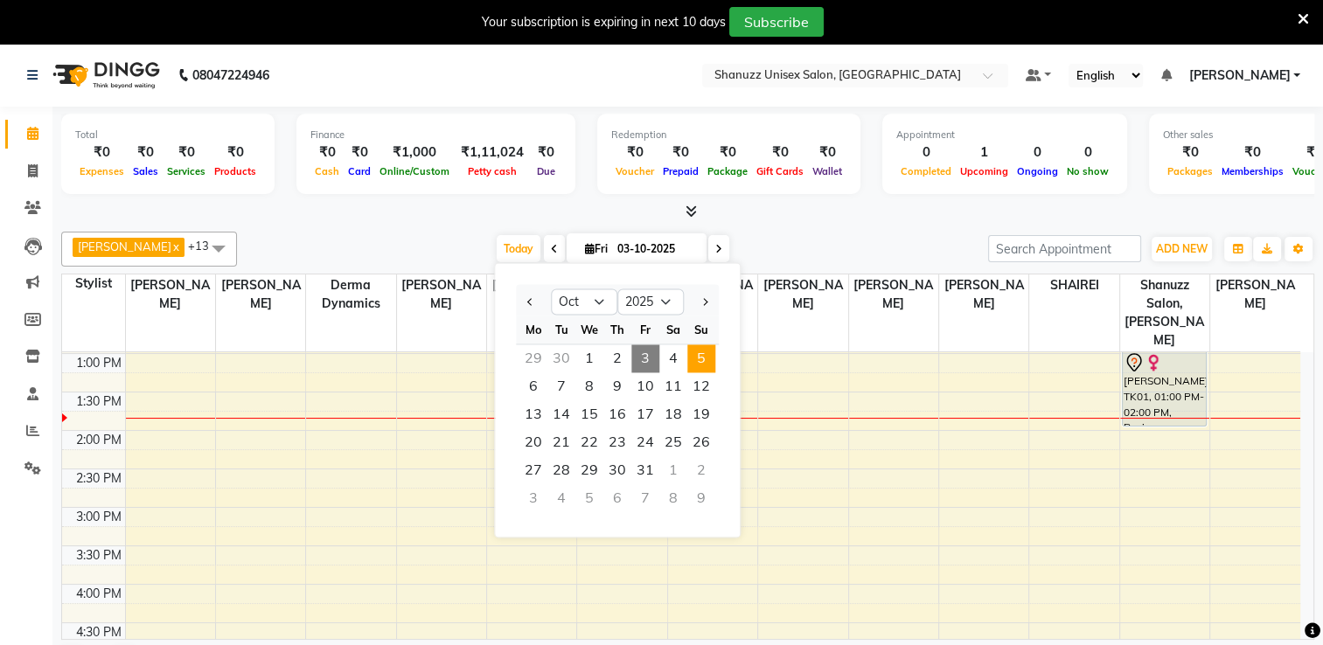
click at [696, 368] on span "5" at bounding box center [701, 359] width 28 height 28
type input "05-10-2025"
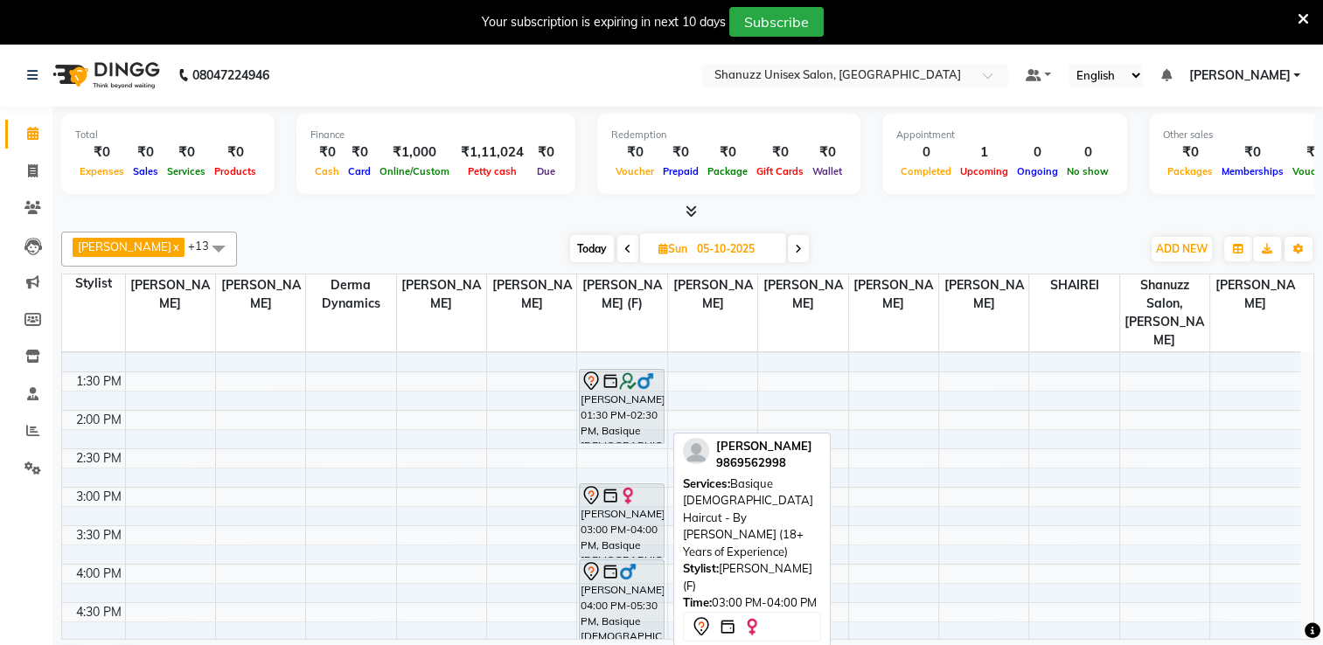
scroll to position [322, 0]
